Goal: Task Accomplishment & Management: Manage account settings

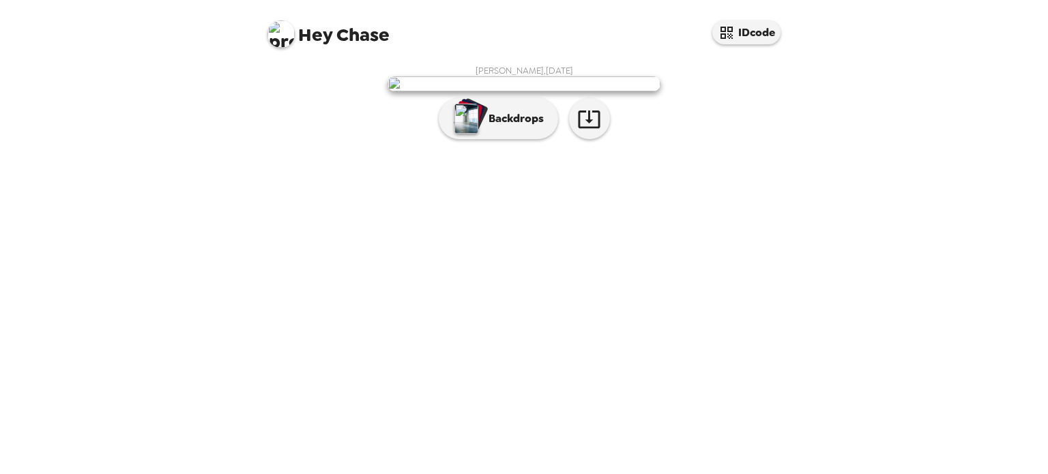
click at [577, 146] on div "[PERSON_NAME] , [DATE] Backdrops" at bounding box center [524, 105] width 518 height 81
click at [587, 131] on icon "button" at bounding box center [589, 119] width 24 height 24
